Goal: Find specific page/section: Find specific page/section

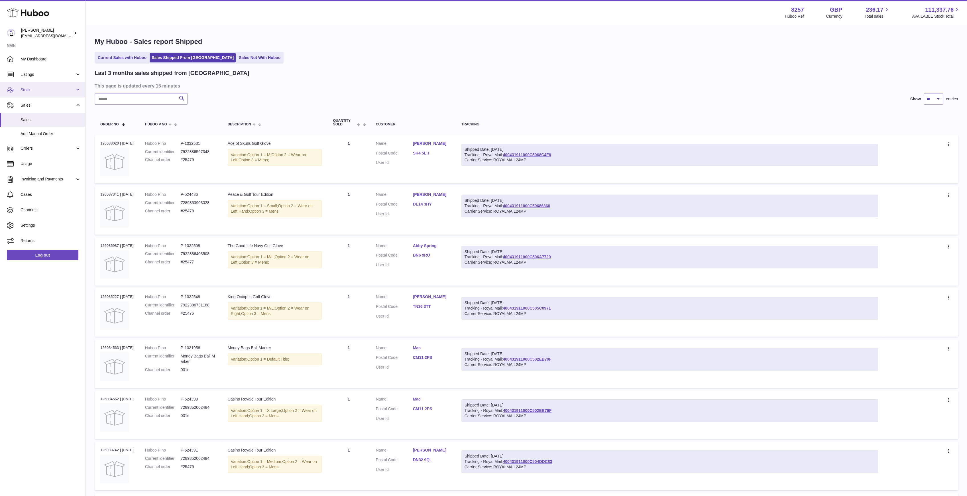
drag, startPoint x: 60, startPoint y: 89, endPoint x: 60, endPoint y: 94, distance: 5.4
click at [60, 89] on span "Stock" at bounding box center [48, 89] width 54 height 5
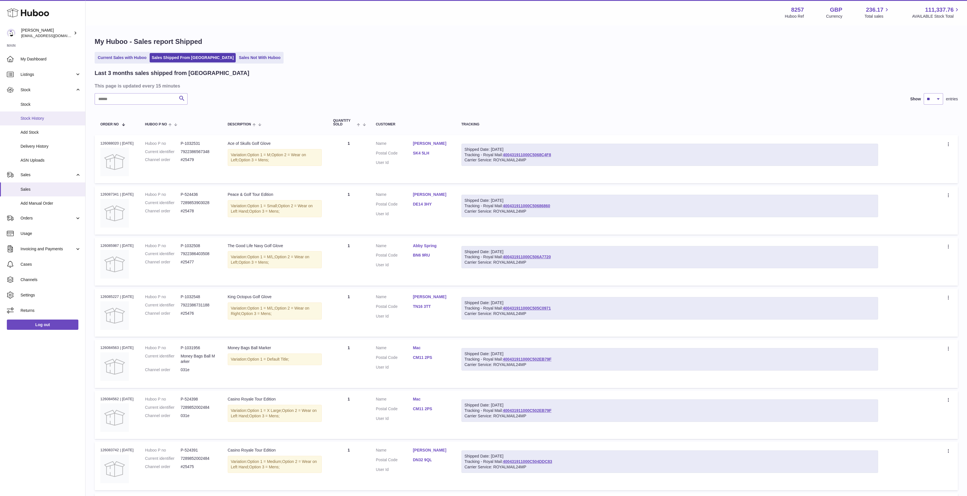
click at [53, 117] on span "Stock History" at bounding box center [51, 118] width 60 height 5
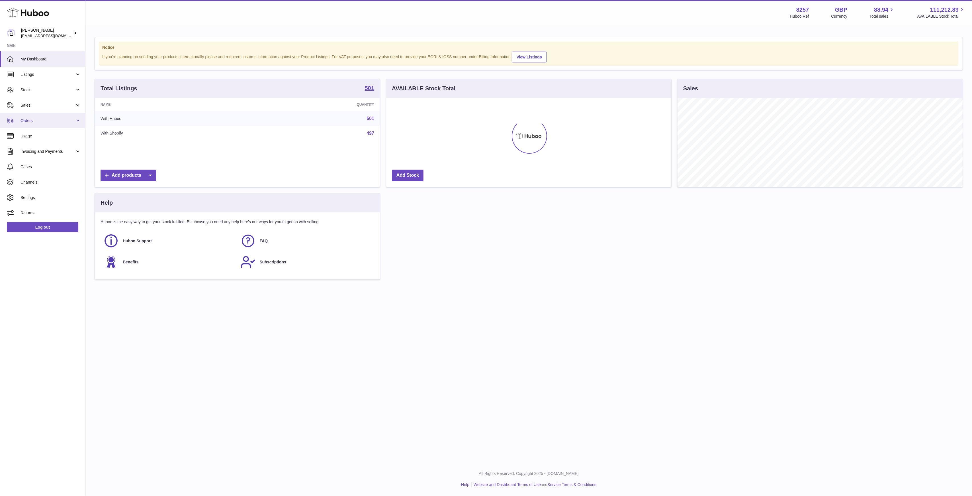
scroll to position [284829, 284632]
click at [46, 91] on span "Stock" at bounding box center [48, 89] width 54 height 5
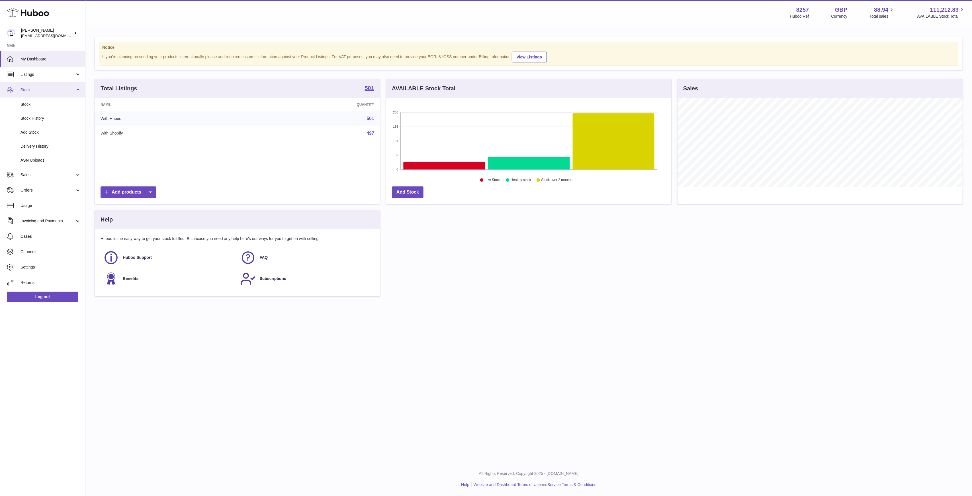
scroll to position [89, 285]
click at [39, 104] on span "Stock" at bounding box center [51, 104] width 60 height 5
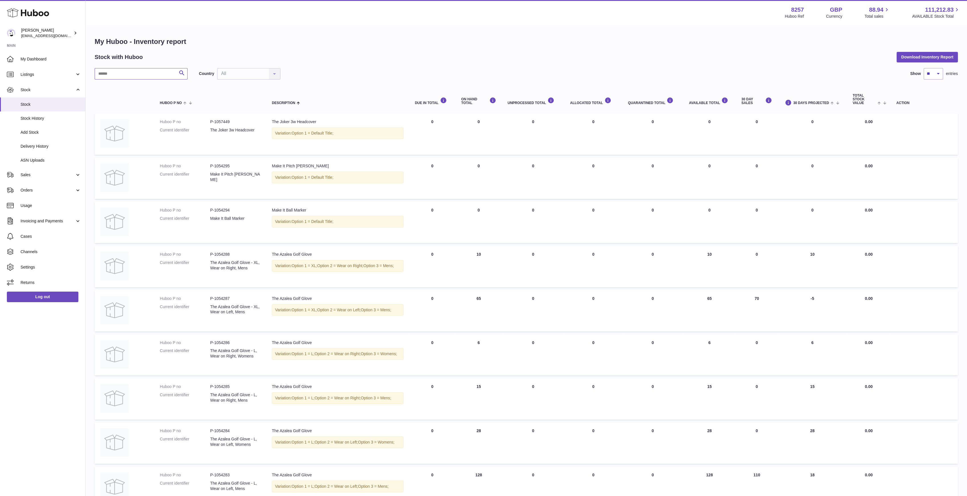
click at [146, 71] on input "text" at bounding box center [141, 73] width 93 height 11
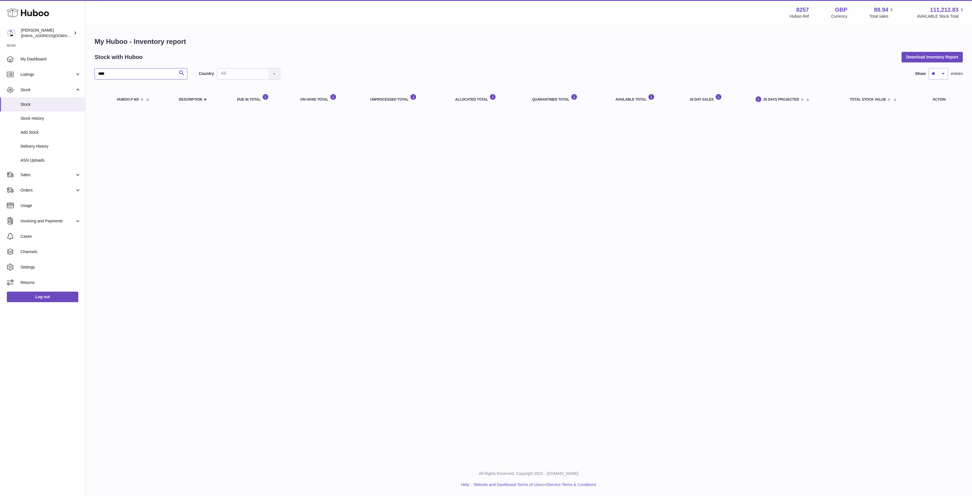
type input "****"
